Goal: Task Accomplishment & Management: Use online tool/utility

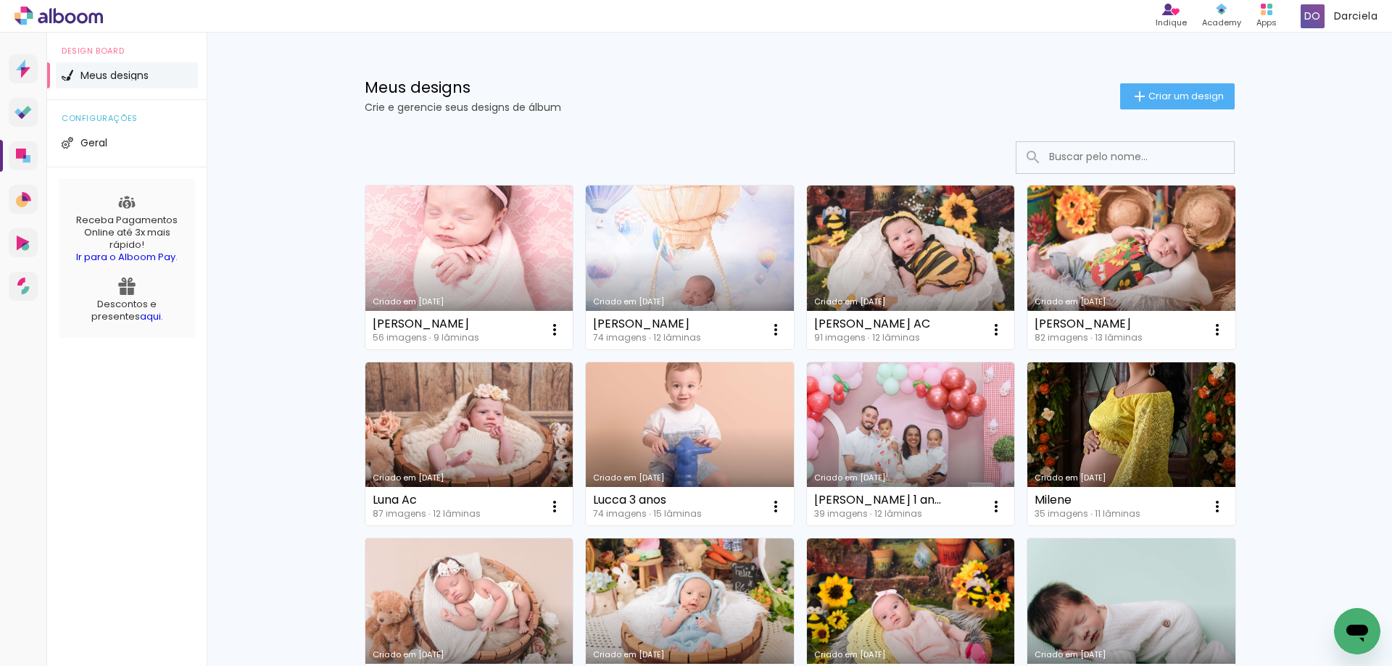
click at [433, 152] on div at bounding box center [800, 157] width 870 height 33
click at [452, 220] on link "Criado em [DATE]" at bounding box center [469, 268] width 208 height 164
click at [461, 275] on link "Criado em [DATE]" at bounding box center [469, 268] width 208 height 164
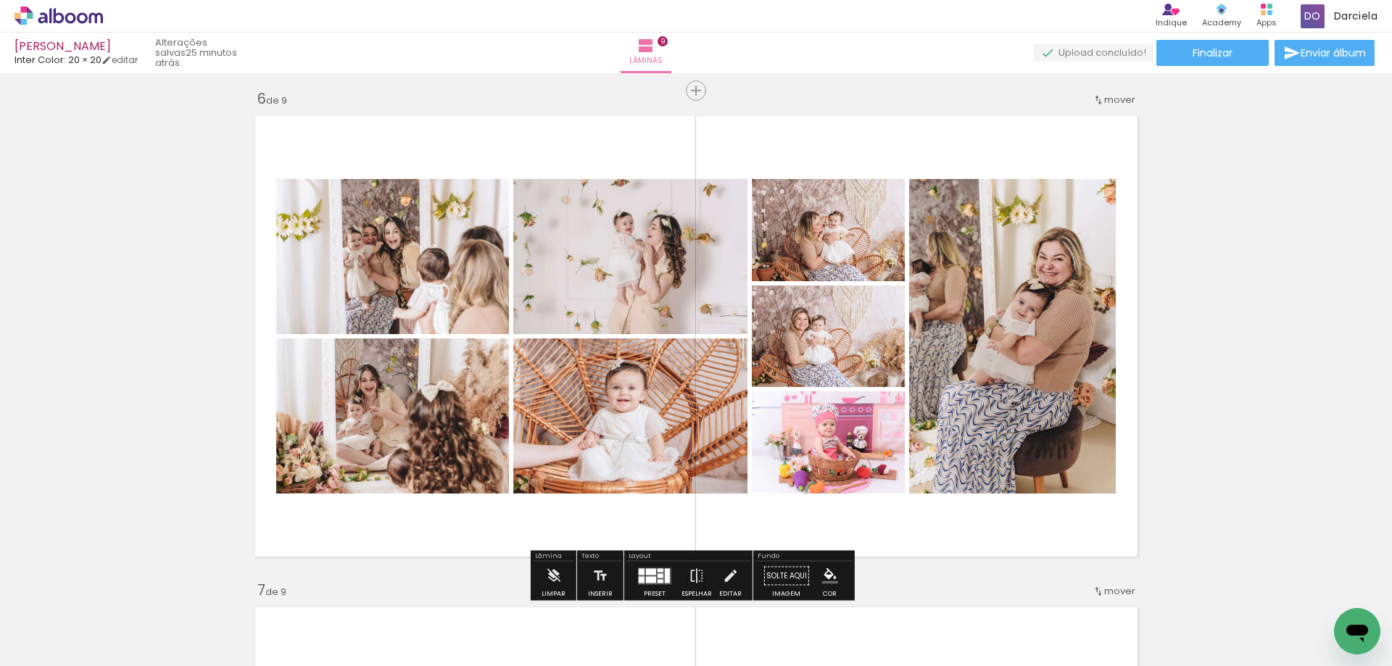
scroll to position [2465, 0]
